Goal: Navigation & Orientation: Find specific page/section

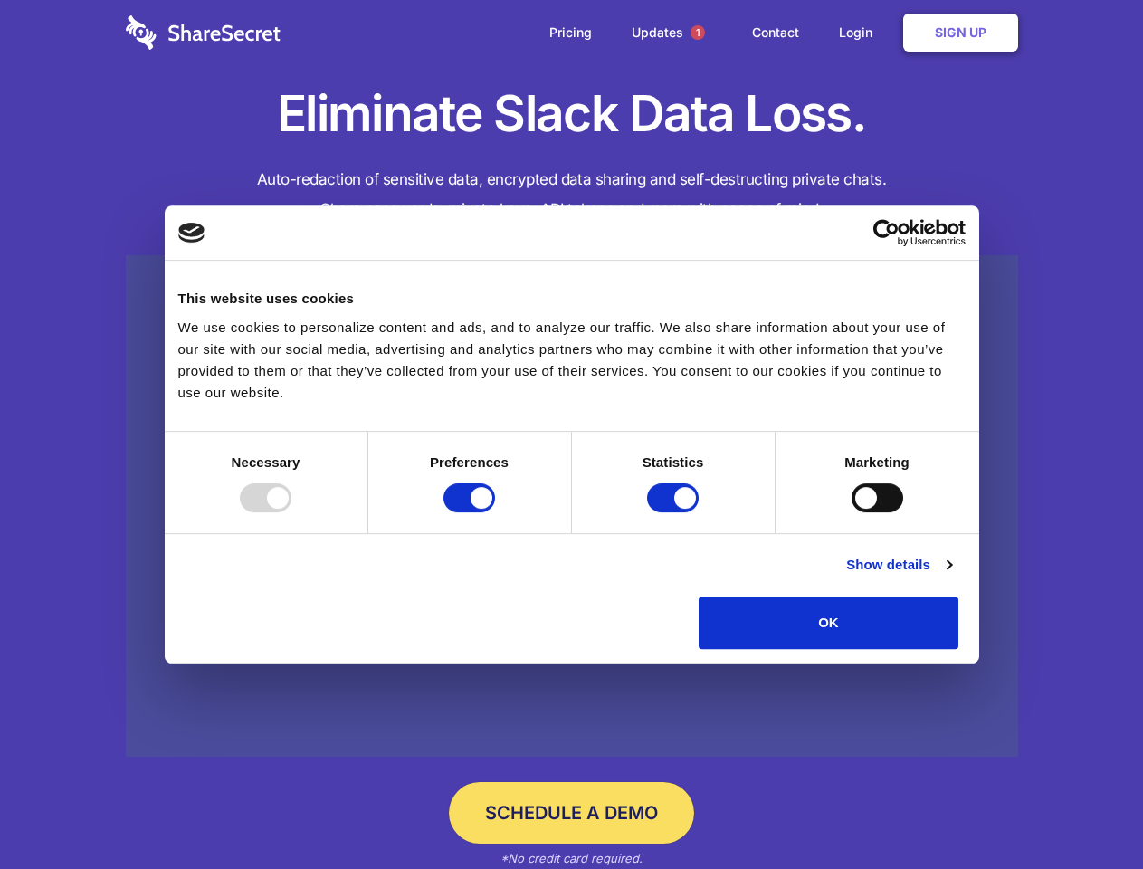
click at [291, 512] on div at bounding box center [266, 497] width 52 height 29
click at [495, 512] on input "Preferences" at bounding box center [470, 497] width 52 height 29
checkbox input "false"
click at [675, 512] on input "Statistics" at bounding box center [673, 497] width 52 height 29
checkbox input "false"
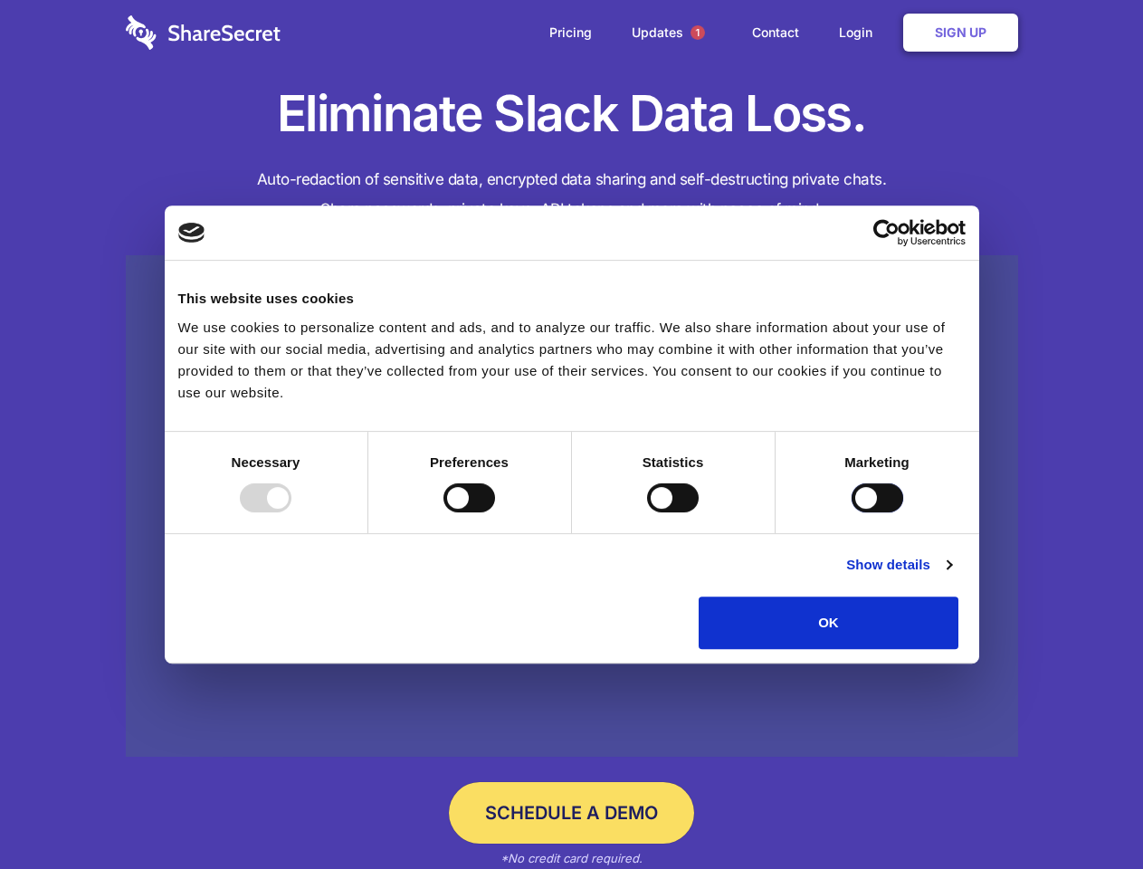
click at [852, 512] on input "Marketing" at bounding box center [878, 497] width 52 height 29
checkbox input "true"
click at [951, 576] on link "Show details" at bounding box center [898, 565] width 105 height 22
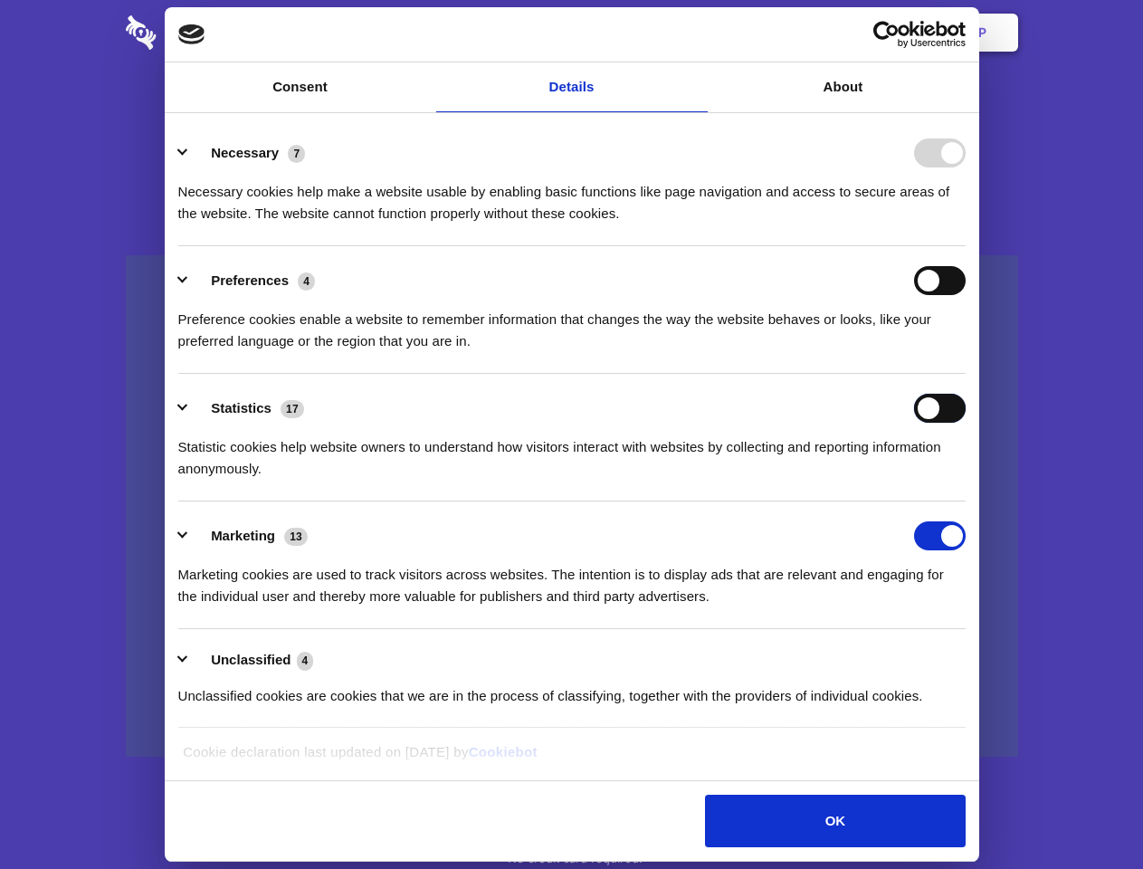
click at [966, 480] on div "Statistics 17 Statistic cookies help website owners to understand how visitors …" at bounding box center [572, 437] width 788 height 86
click at [697, 33] on span "1" at bounding box center [698, 32] width 14 height 14
